Goal: Transaction & Acquisition: Purchase product/service

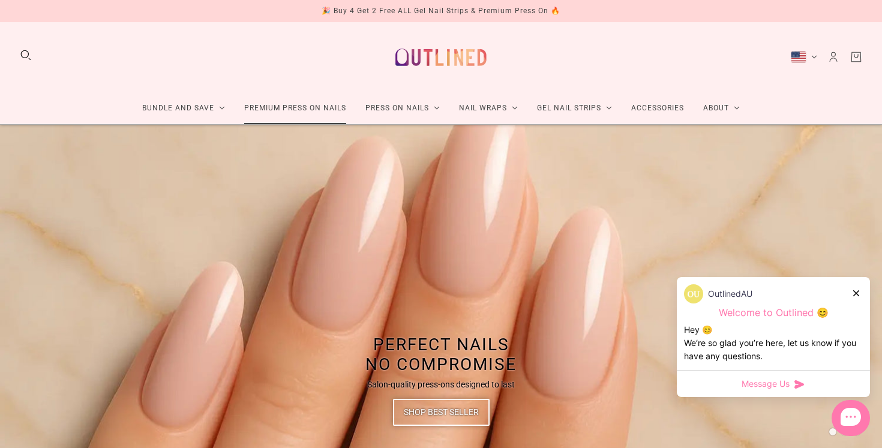
click at [331, 108] on link "Premium Press On Nails" at bounding box center [295, 108] width 121 height 32
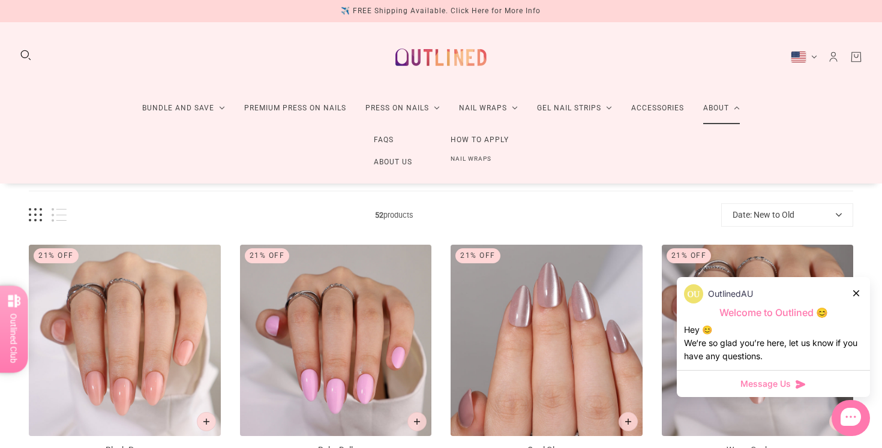
click at [386, 139] on link "FAQs" at bounding box center [384, 140] width 58 height 22
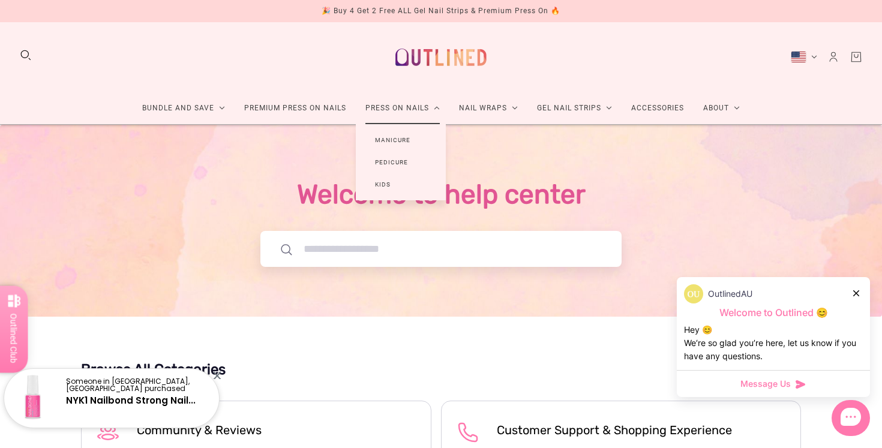
click at [394, 158] on link "Pedicure" at bounding box center [391, 162] width 71 height 22
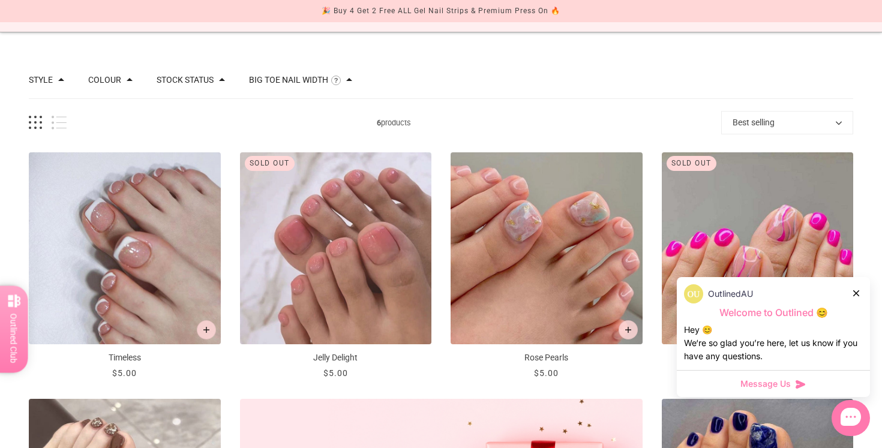
scroll to position [102, 0]
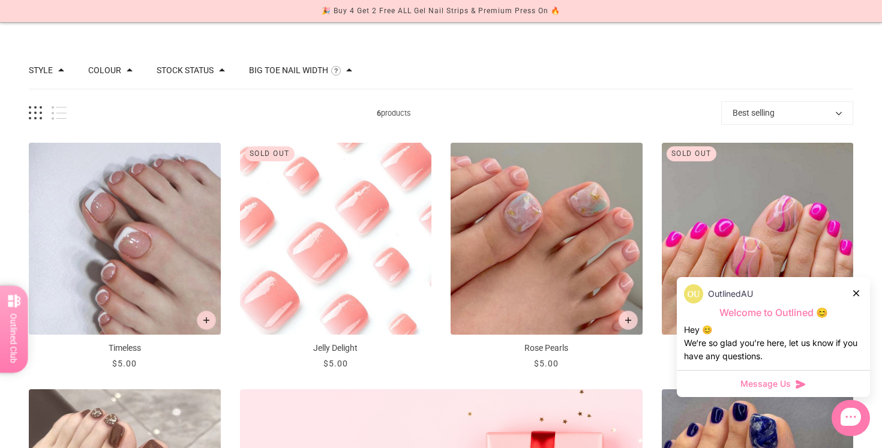
click at [378, 220] on img "Jelly Delight" at bounding box center [336, 239] width 192 height 192
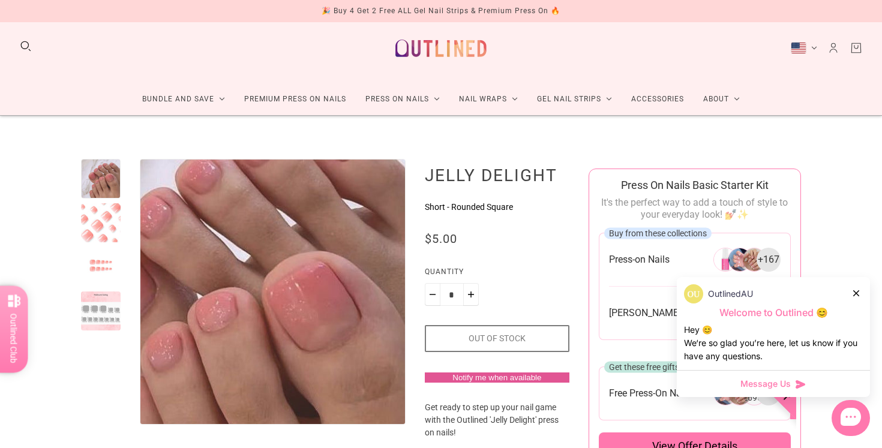
scroll to position [11, 0]
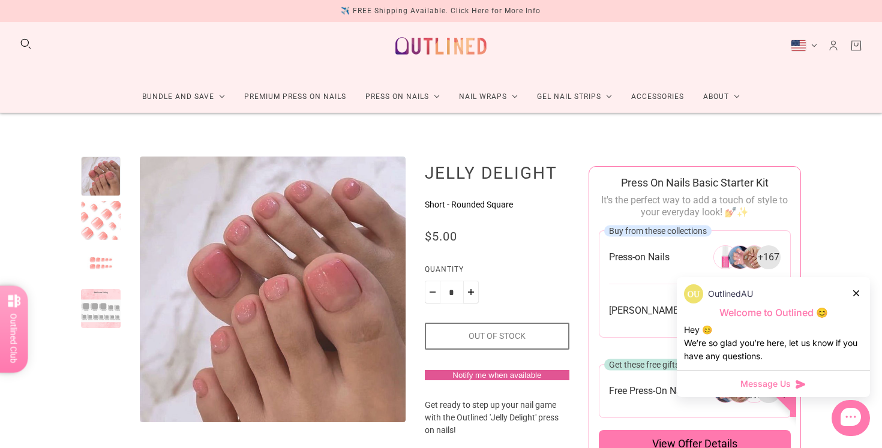
click at [112, 234] on div at bounding box center [101, 221] width 40 height 40
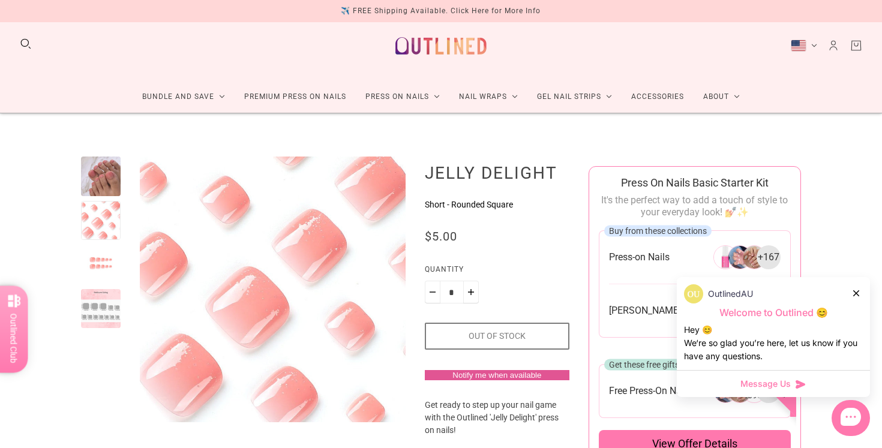
click at [98, 272] on div at bounding box center [101, 265] width 40 height 40
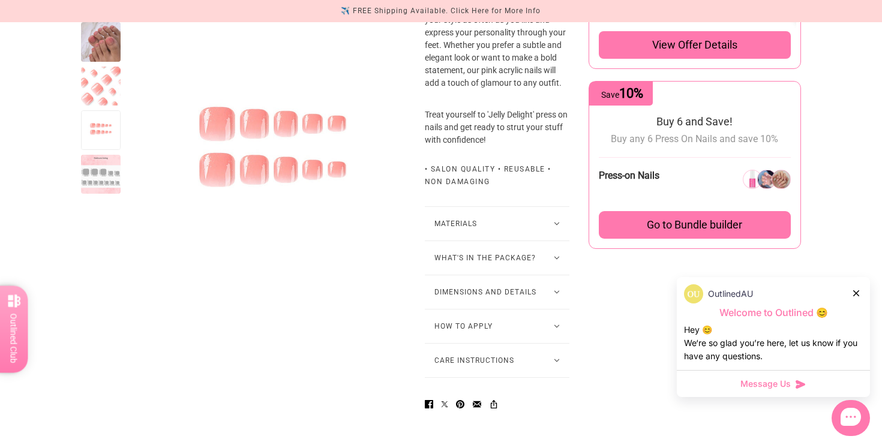
scroll to position [732, 0]
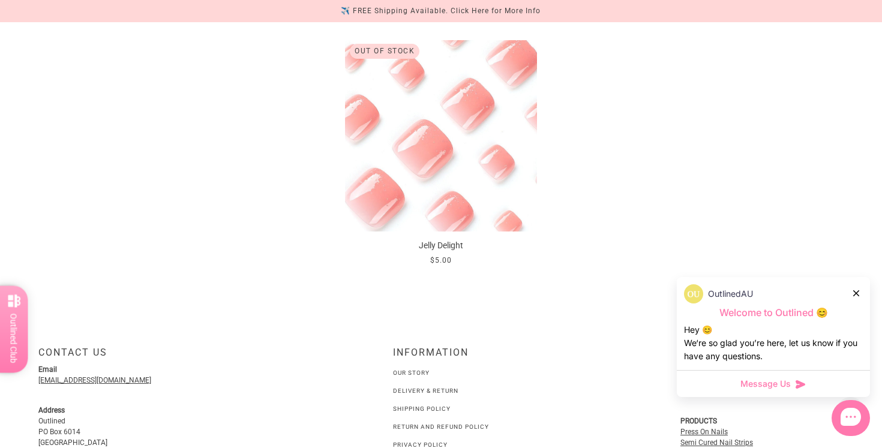
scroll to position [814, 0]
